Goal: Task Accomplishment & Management: Manage account settings

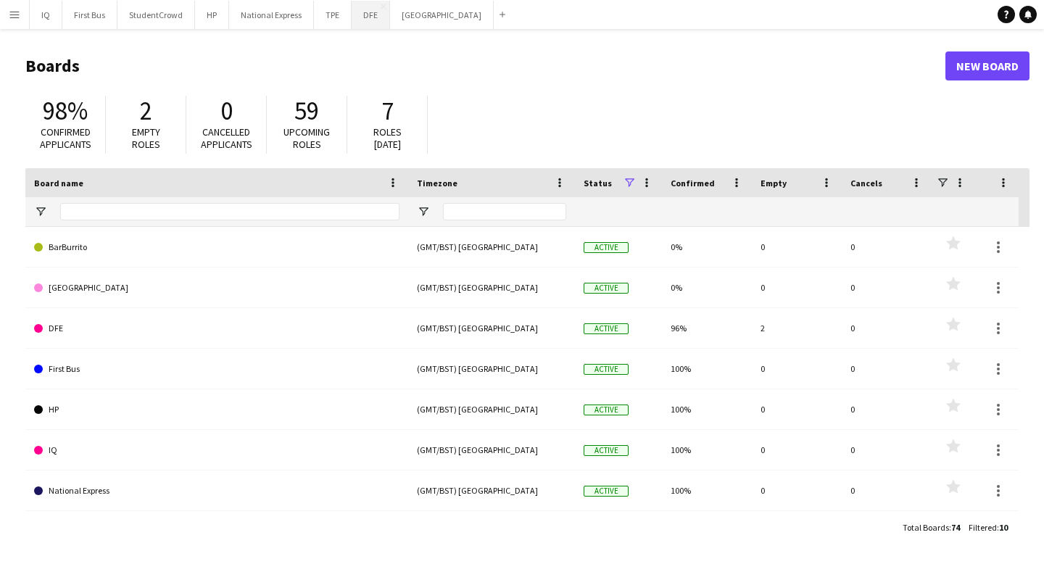
click at [380, 19] on button "DFE Close" at bounding box center [371, 15] width 38 height 28
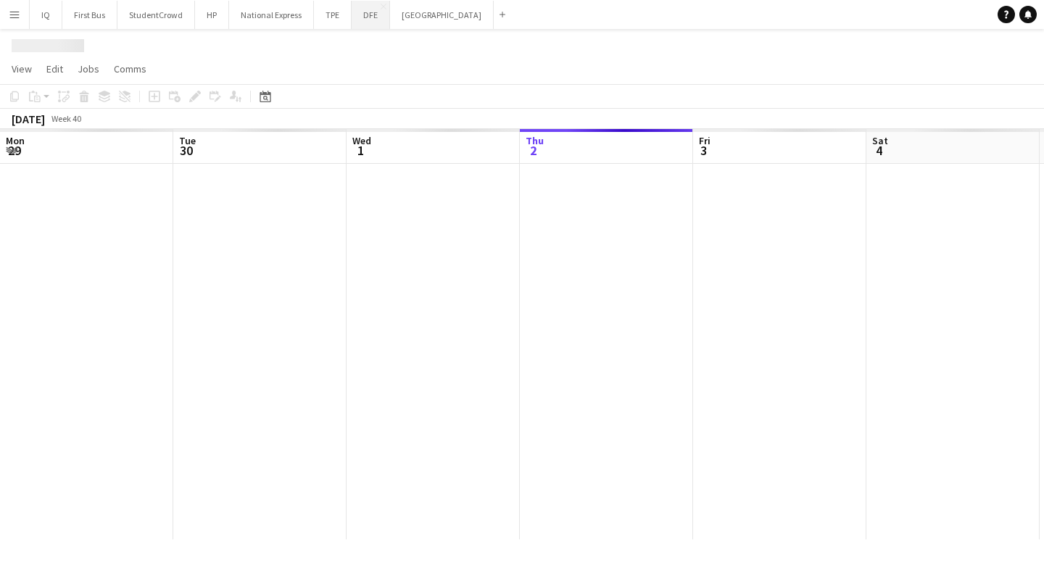
scroll to position [0, 347]
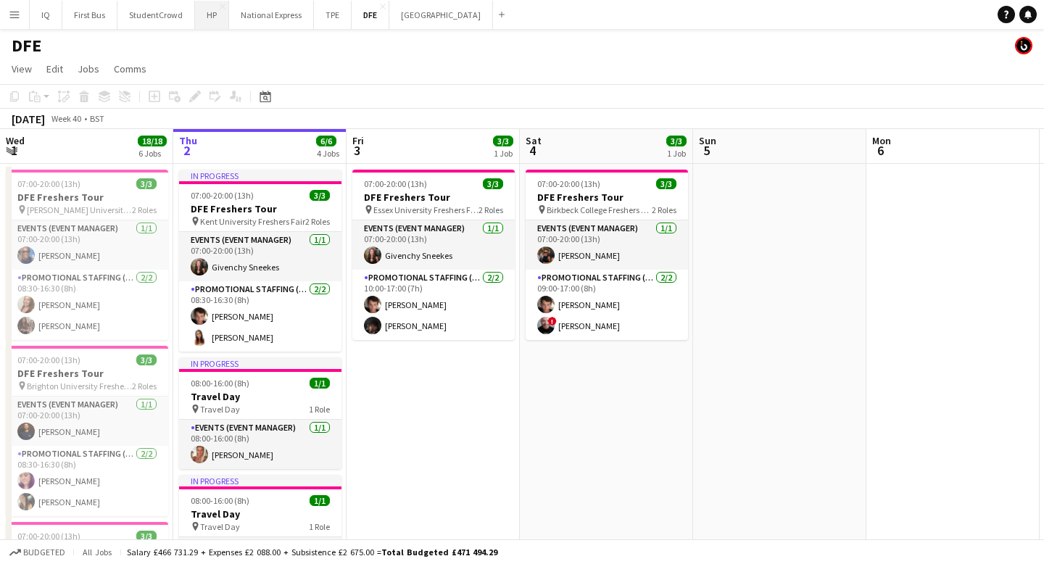
click at [211, 17] on button "HP Close" at bounding box center [212, 15] width 34 height 28
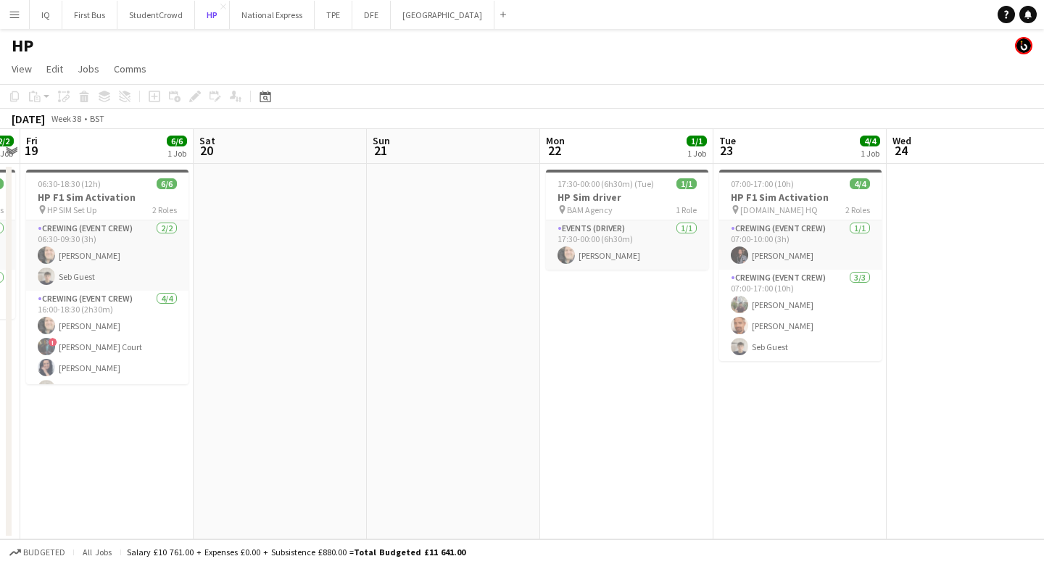
scroll to position [0, 503]
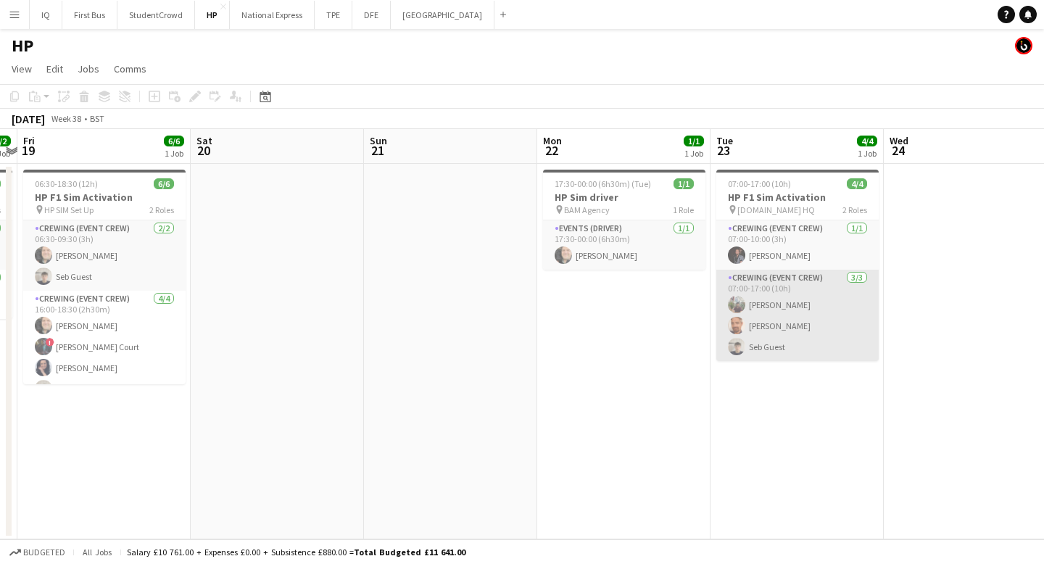
click at [786, 306] on app-card-role "Crewing (Event Crew) [DATE] 07:00-17:00 (10h) [PERSON_NAME] [PERSON_NAME] Seb G…" at bounding box center [797, 315] width 162 height 91
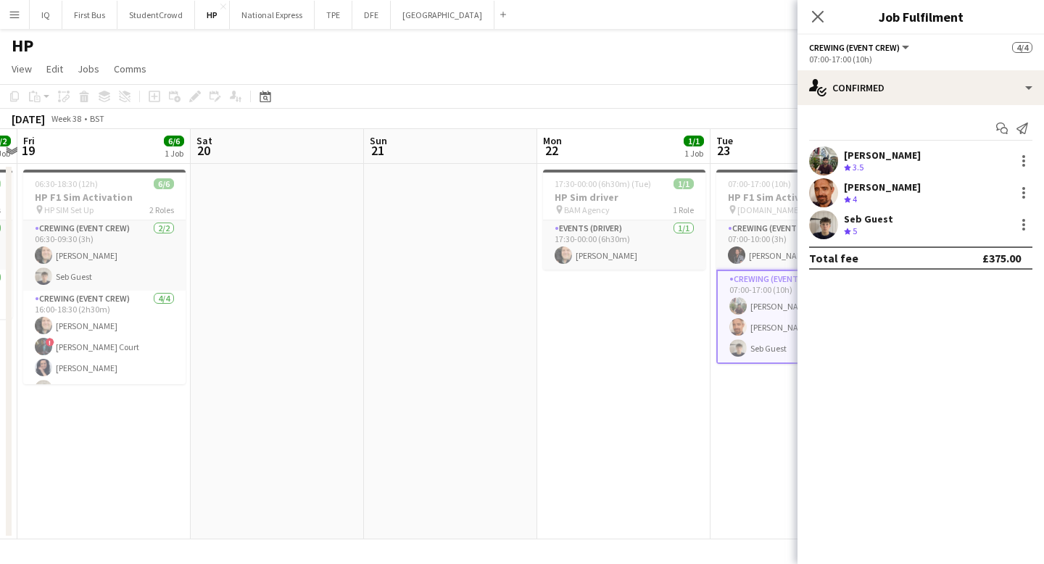
click at [897, 161] on div "[PERSON_NAME]" at bounding box center [882, 155] width 77 height 13
click at [882, 158] on div "[PERSON_NAME]" at bounding box center [882, 155] width 77 height 13
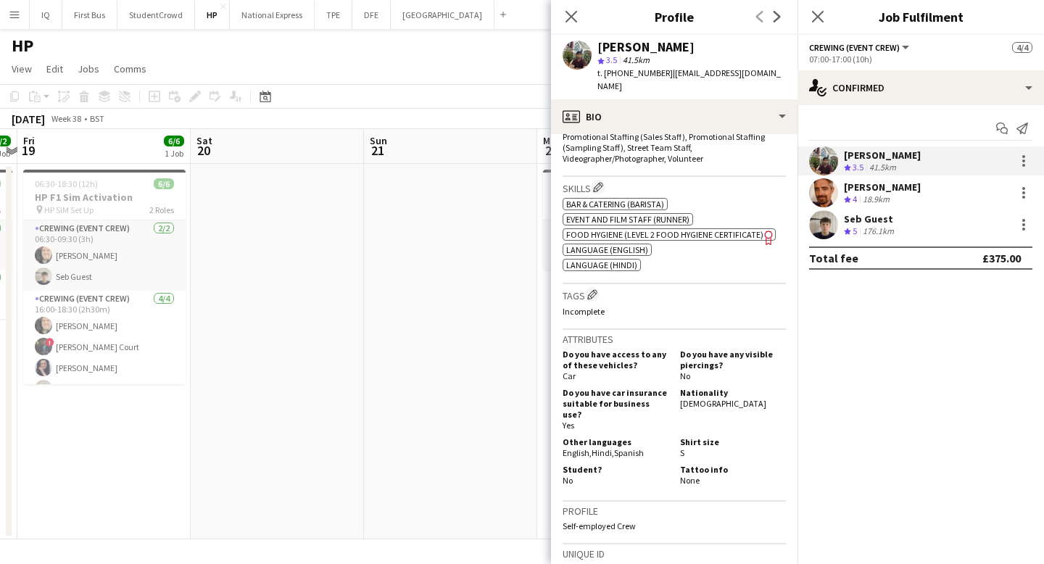
scroll to position [642, 0]
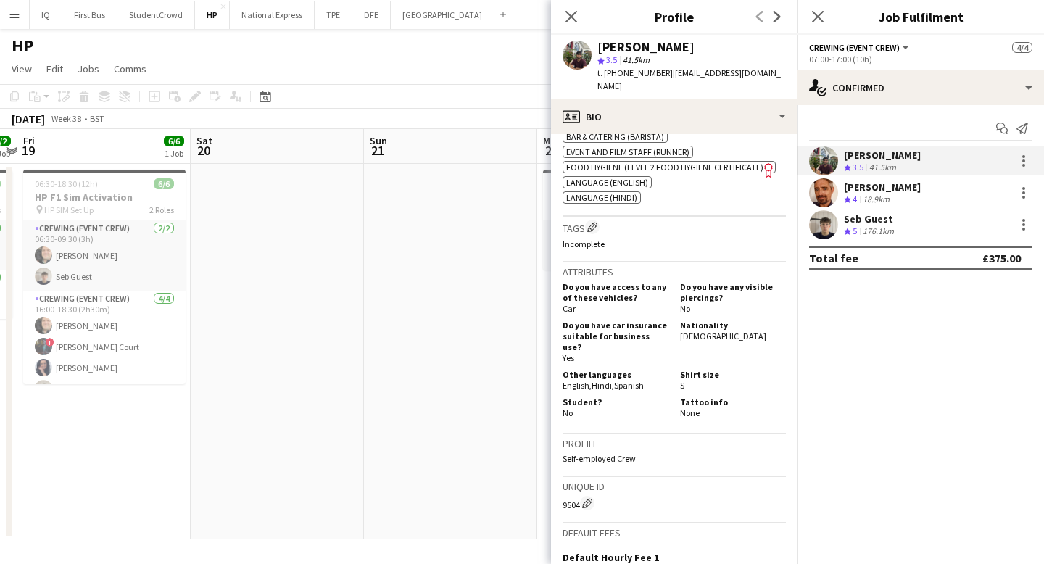
drag, startPoint x: 645, startPoint y: 439, endPoint x: 563, endPoint y: 439, distance: 81.2
click at [563, 453] on p "Self-employed Crew" at bounding box center [674, 458] width 223 height 11
copy p "Self-employed Crew"
click at [575, 15] on icon "Close pop-in" at bounding box center [571, 16] width 14 height 14
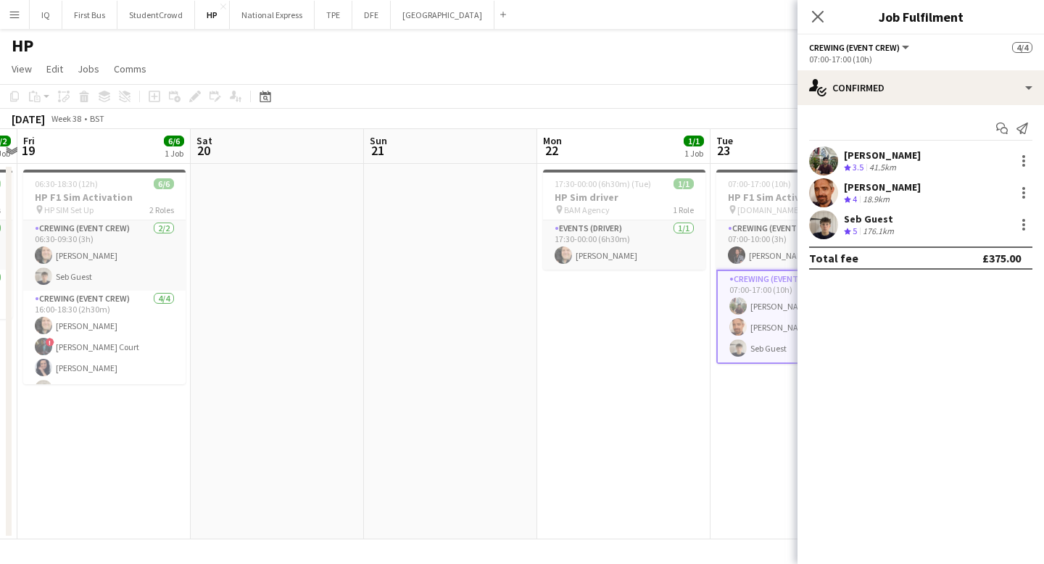
click at [674, 20] on app-navbar "Menu Boards Boards Boards All jobs Status Workforce Workforce My Workforce Recr…" at bounding box center [522, 14] width 1044 height 29
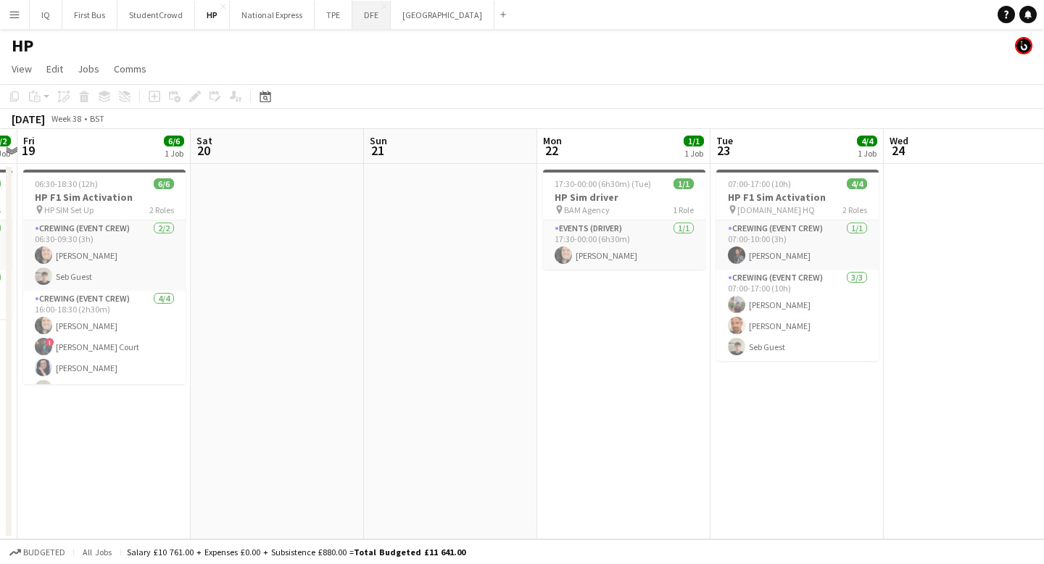
click at [361, 20] on button "DFE Close" at bounding box center [371, 15] width 38 height 28
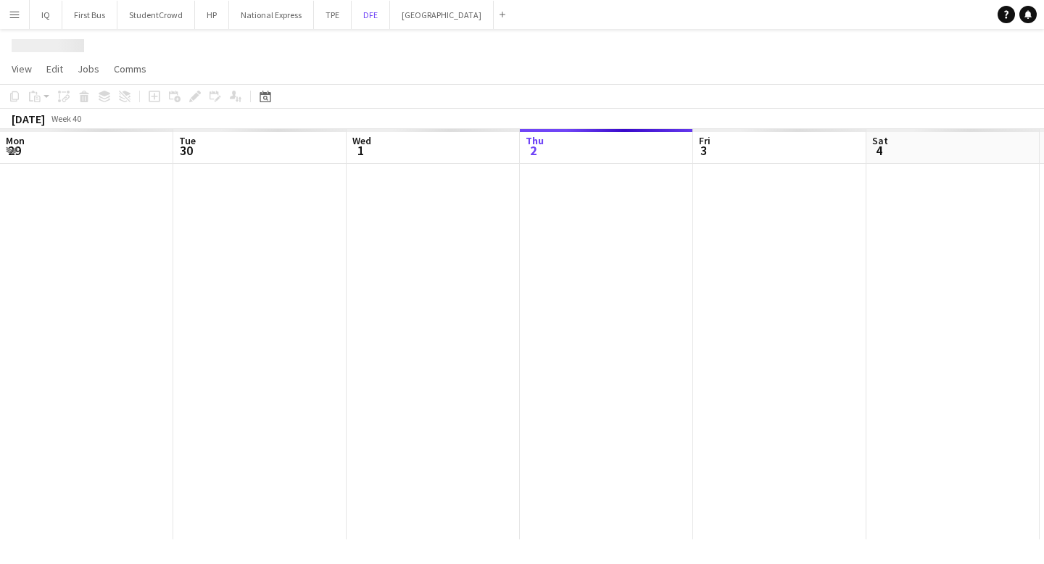
scroll to position [0, 347]
